Goal: Transaction & Acquisition: Download file/media

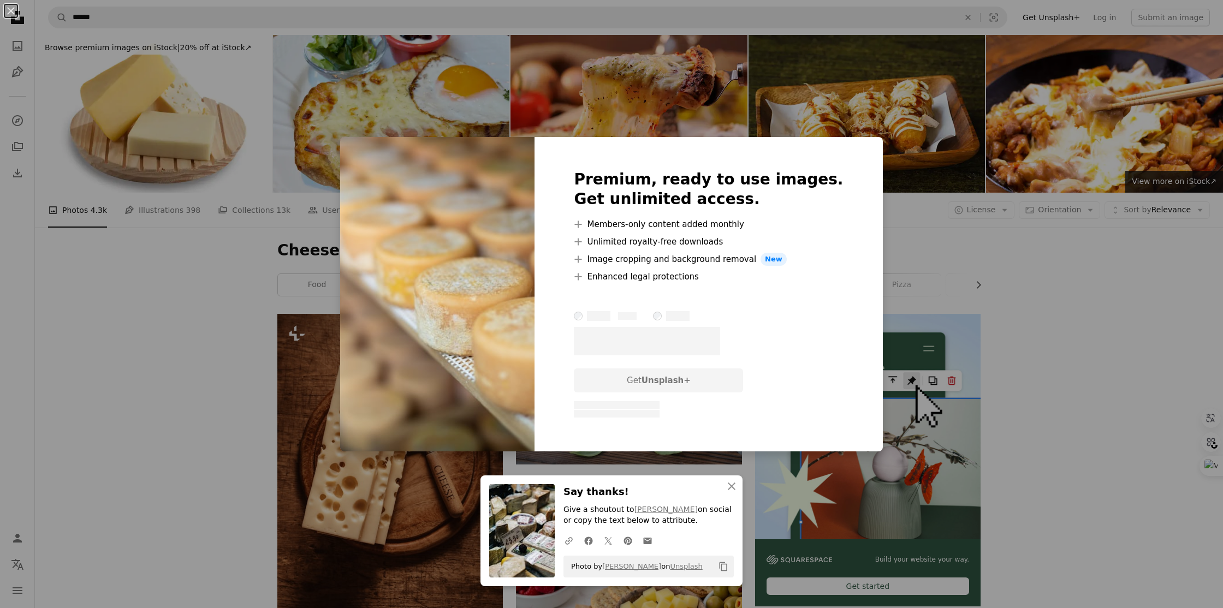
scroll to position [3468, 0]
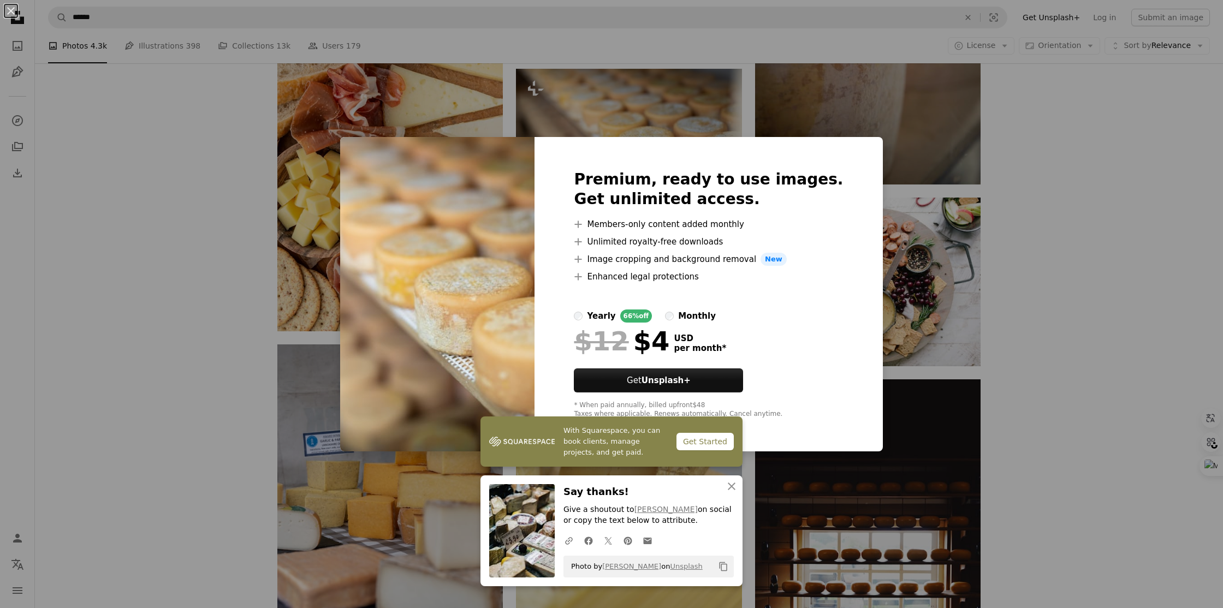
click at [217, 201] on div "An X shape With Squarespace, you can book clients, manage projects, and get pai…" at bounding box center [611, 304] width 1223 height 608
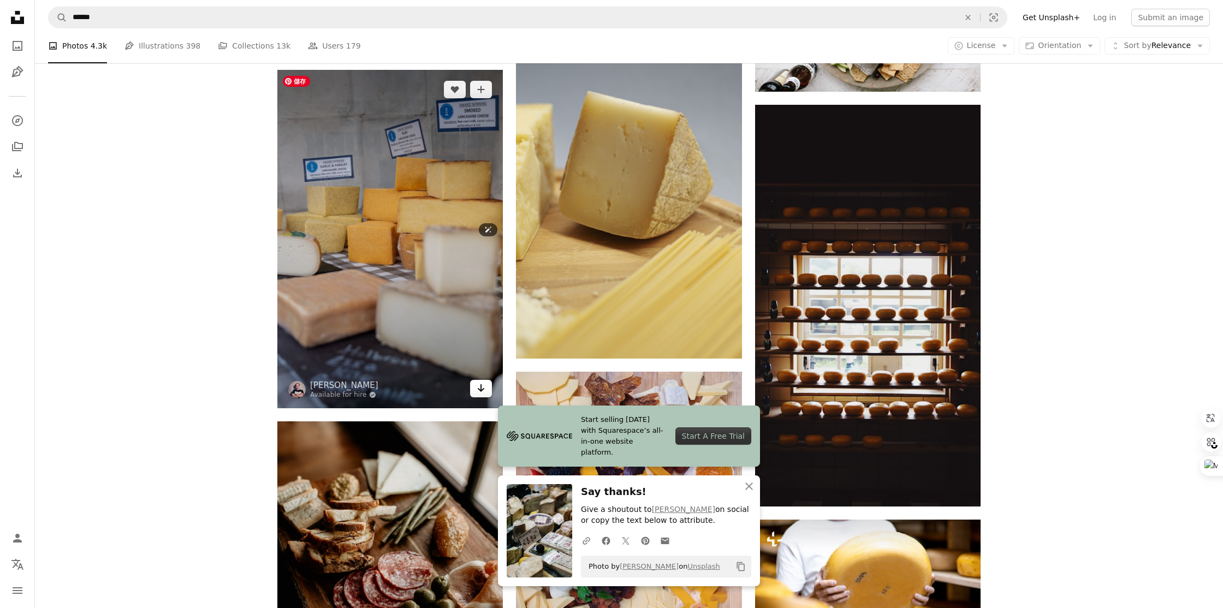
scroll to position [3743, 0]
click at [485, 393] on link "Arrow pointing down" at bounding box center [481, 387] width 22 height 17
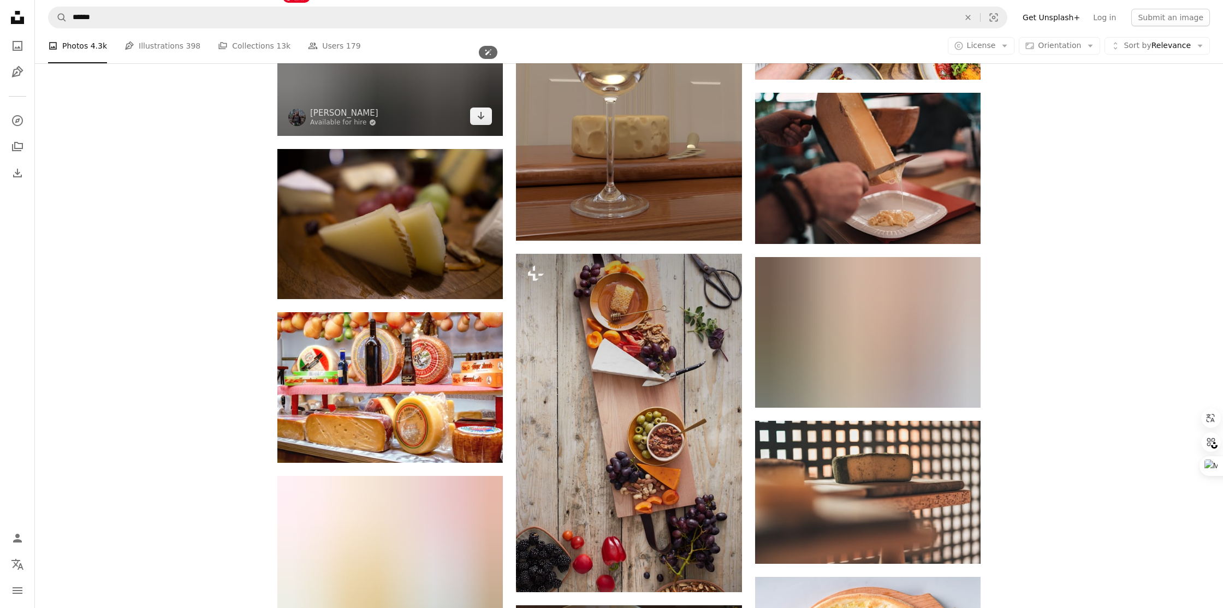
scroll to position [19655, 0]
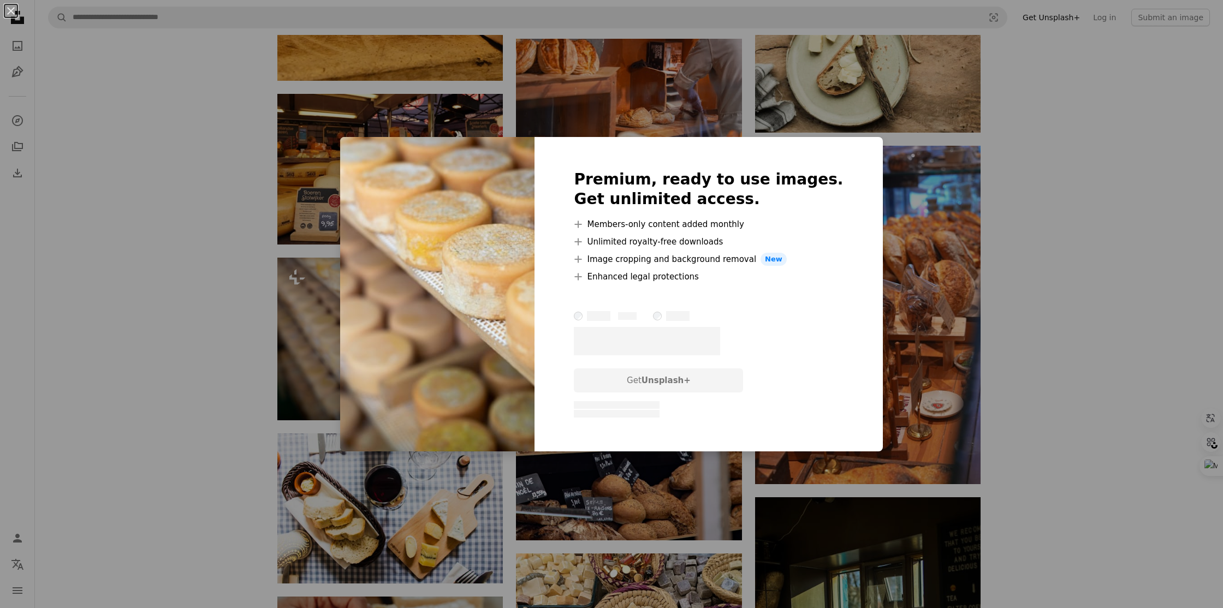
scroll to position [17361, 0]
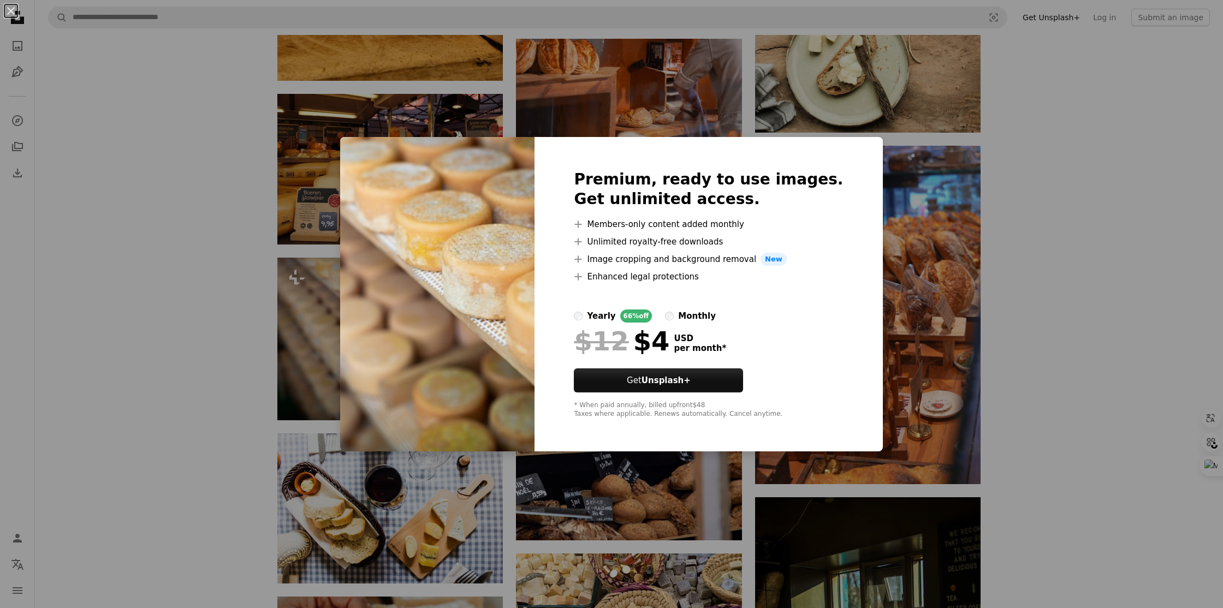
click at [219, 292] on div "An X shape Premium, ready to use images. Get unlimited access. A plus sign Memb…" at bounding box center [611, 304] width 1223 height 608
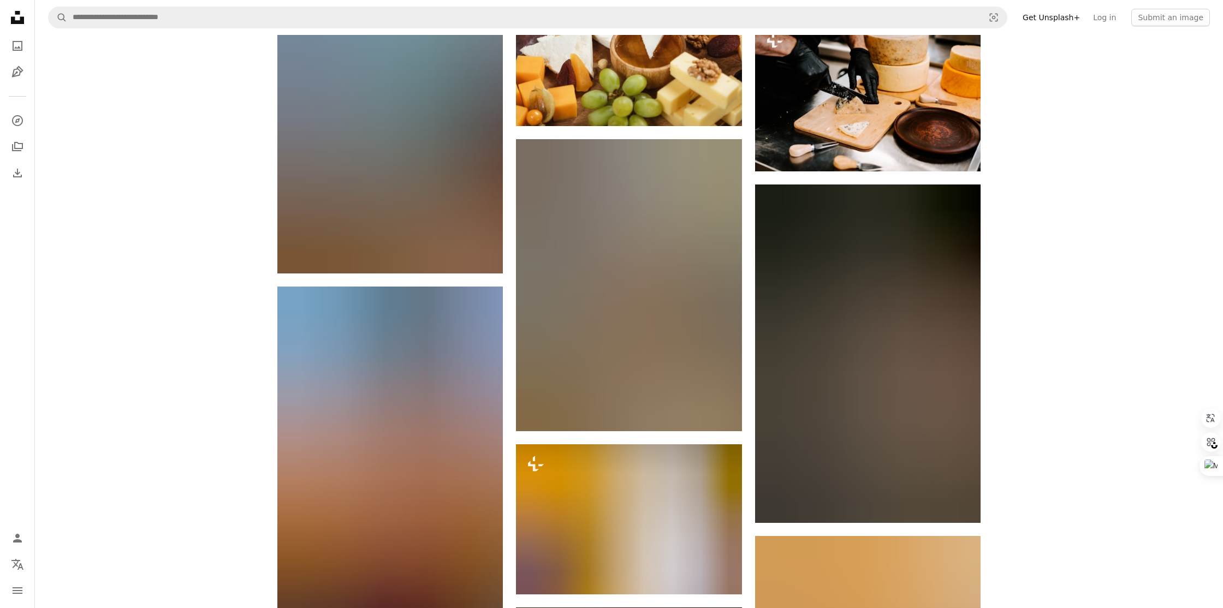
scroll to position [21126, 0]
